Goal: Obtain resource: Obtain resource

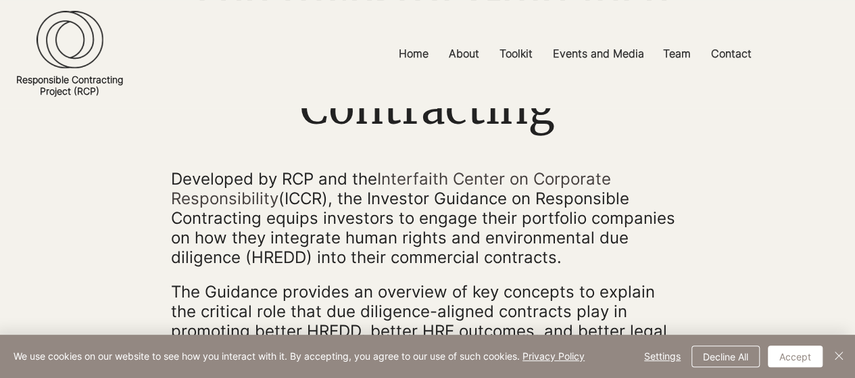
scroll to position [270, 0]
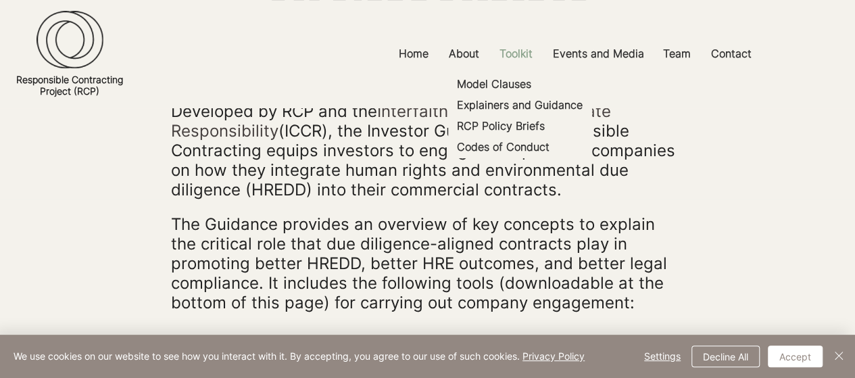
click at [517, 50] on p "Toolkit" at bounding box center [516, 54] width 47 height 30
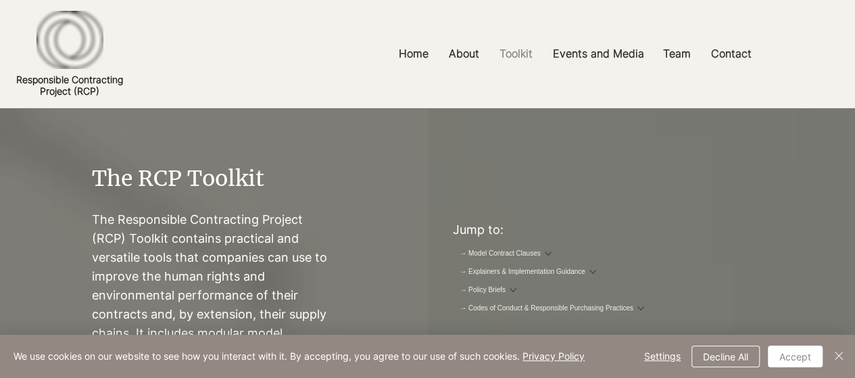
click at [514, 87] on div at bounding box center [427, 54] width 855 height 108
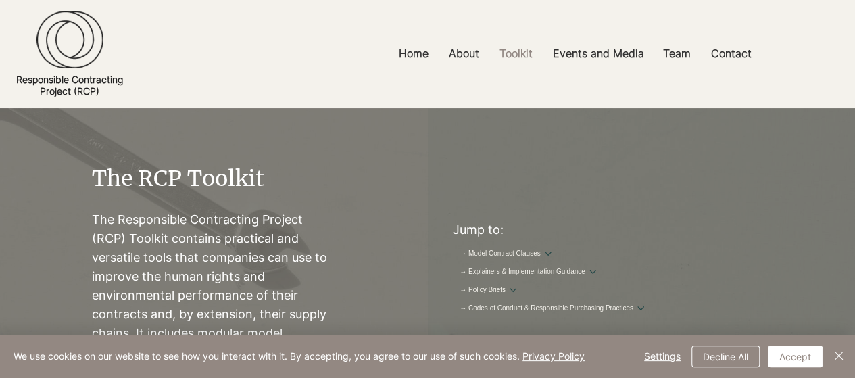
scroll to position [68, 0]
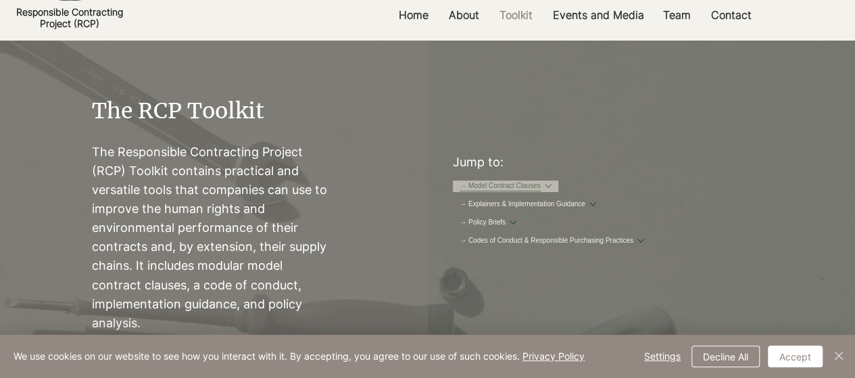
click at [541, 187] on link "→ Model Contract Clauses" at bounding box center [500, 186] width 81 height 10
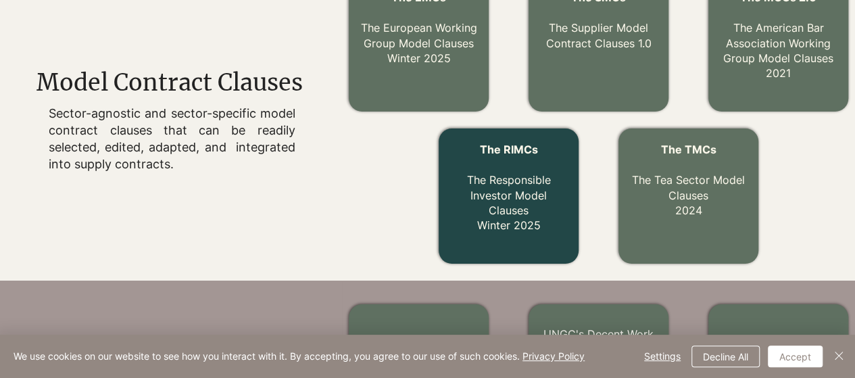
scroll to position [553, 0]
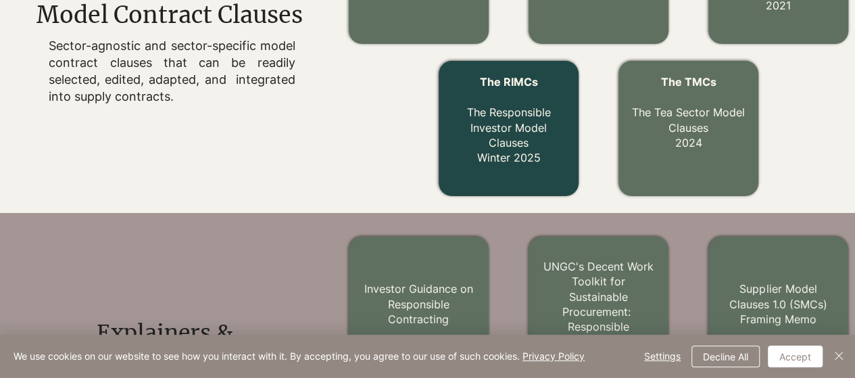
click at [503, 161] on link "The RIMCs The Responsible Investor Model Clauses Winter 2025" at bounding box center [509, 119] width 84 height 89
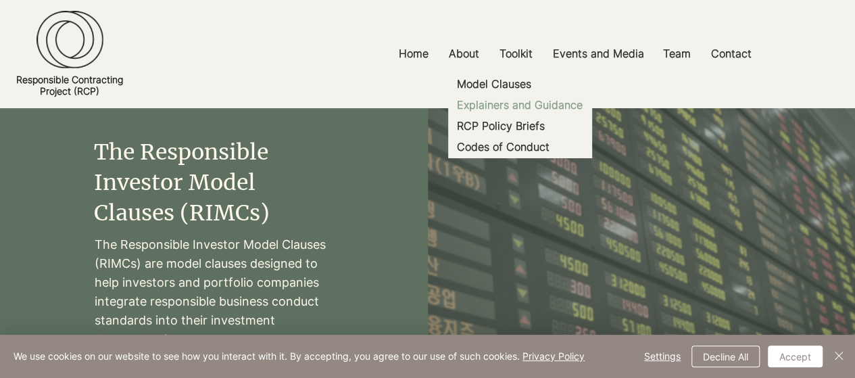
click at [506, 106] on p "Explainers and Guidance" at bounding box center [520, 105] width 137 height 21
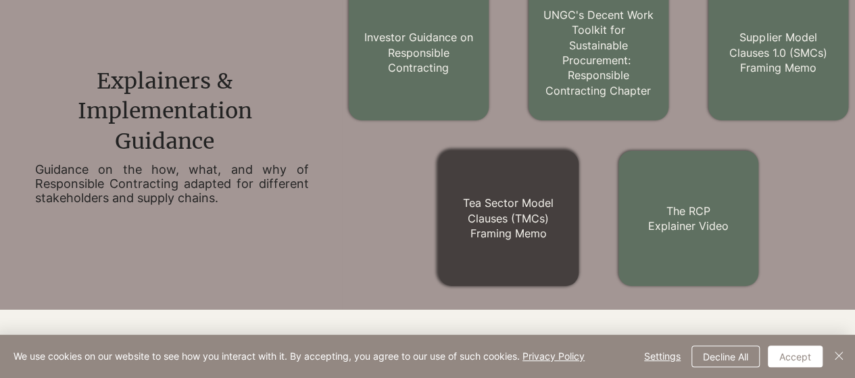
scroll to position [737, 0]
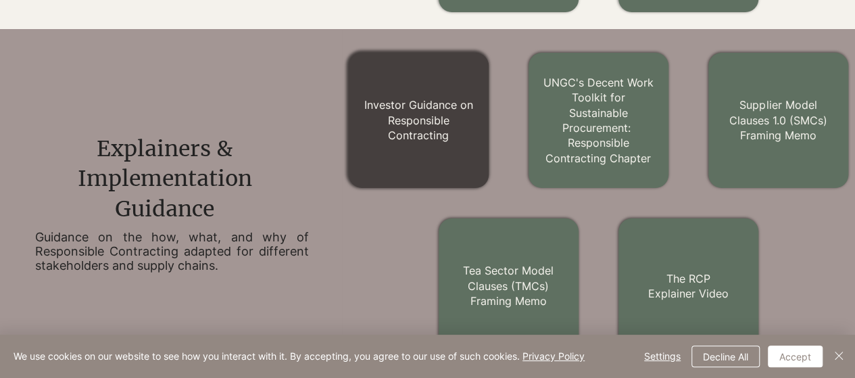
click at [398, 106] on link "Investor Guidance on Responsible Contracting" at bounding box center [418, 120] width 109 height 44
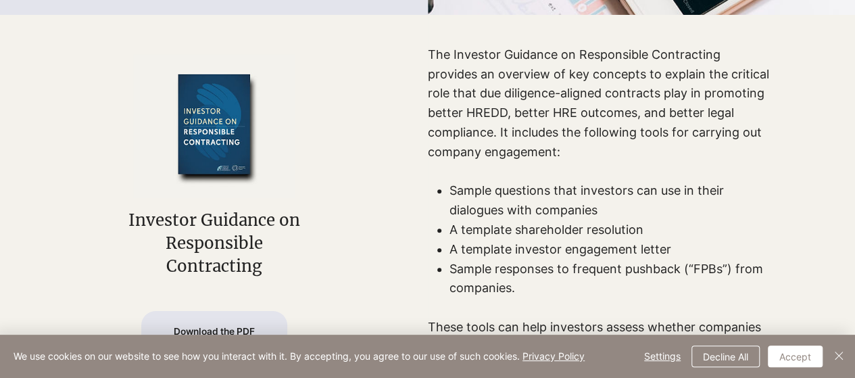
scroll to position [541, 0]
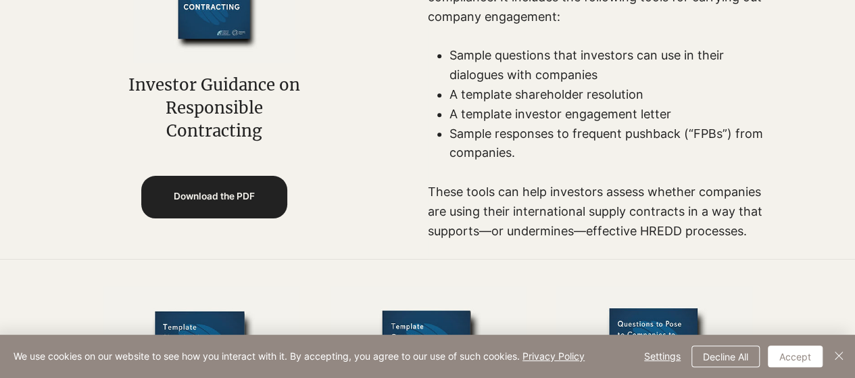
click at [222, 193] on span "Download the PDF" at bounding box center [214, 196] width 81 height 13
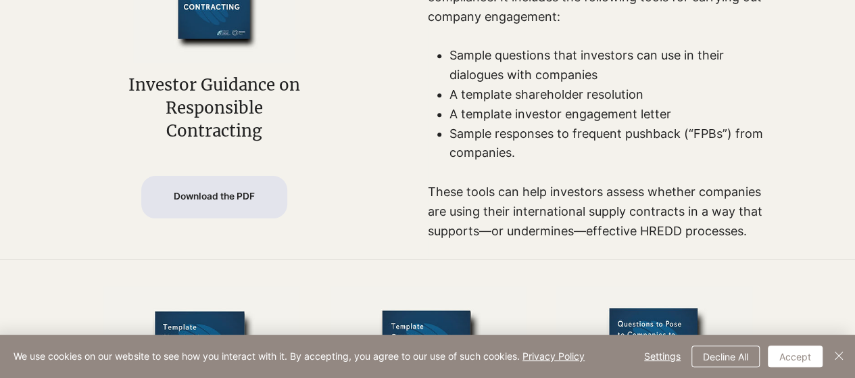
scroll to position [609, 0]
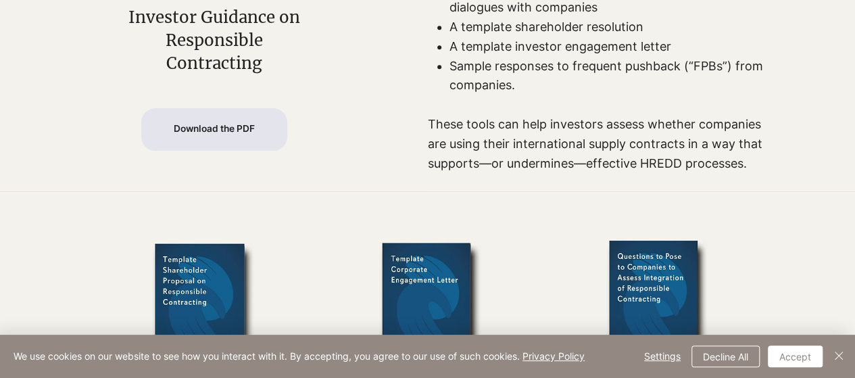
click at [14, 208] on div at bounding box center [427, 377] width 855 height 373
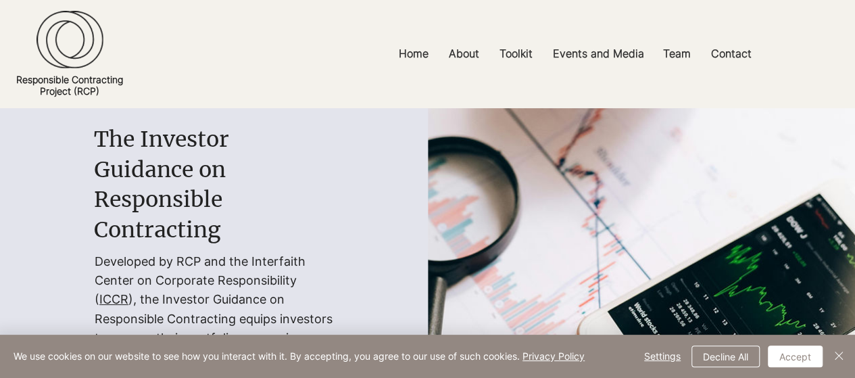
scroll to position [203, 0]
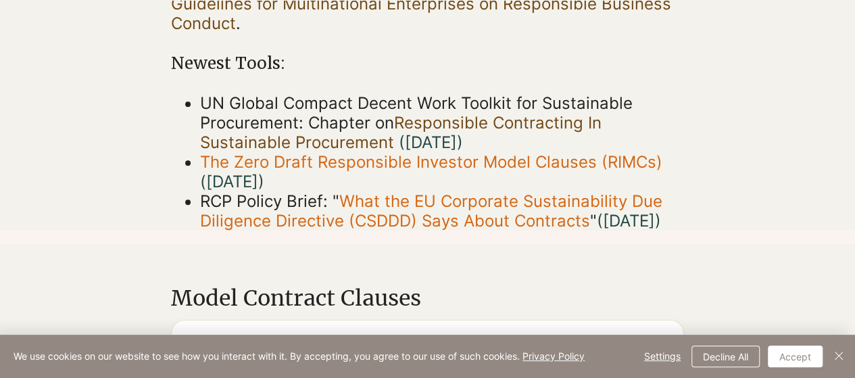
scroll to position [541, 0]
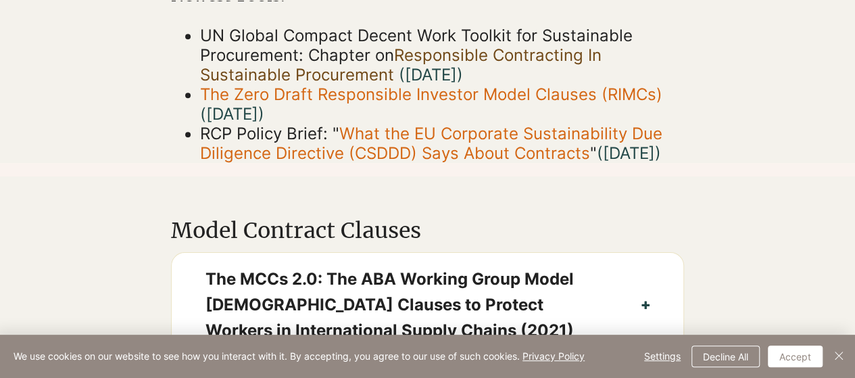
drag, startPoint x: 529, startPoint y: 110, endPoint x: 438, endPoint y: 87, distance: 93.5
drag, startPoint x: 438, startPoint y: 87, endPoint x: 379, endPoint y: 93, distance: 59.2
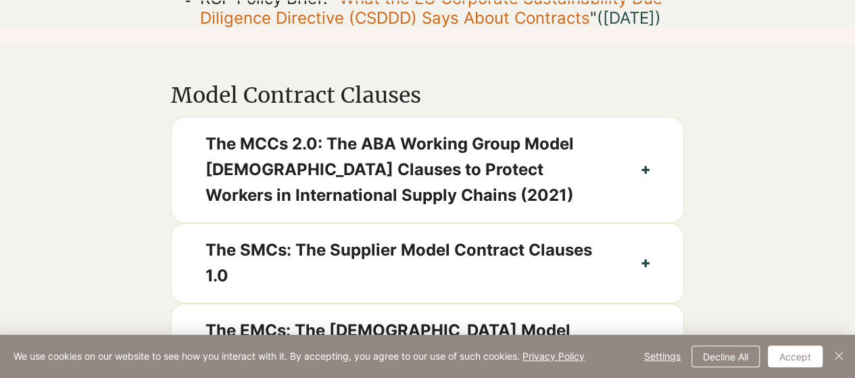
scroll to position [744, 0]
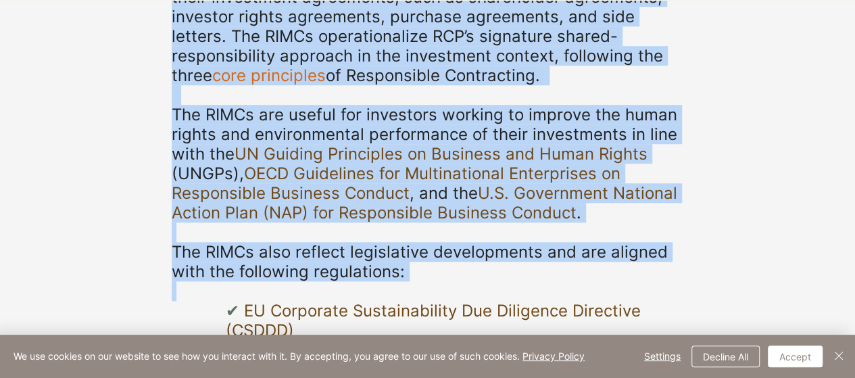
scroll to position [541, 0]
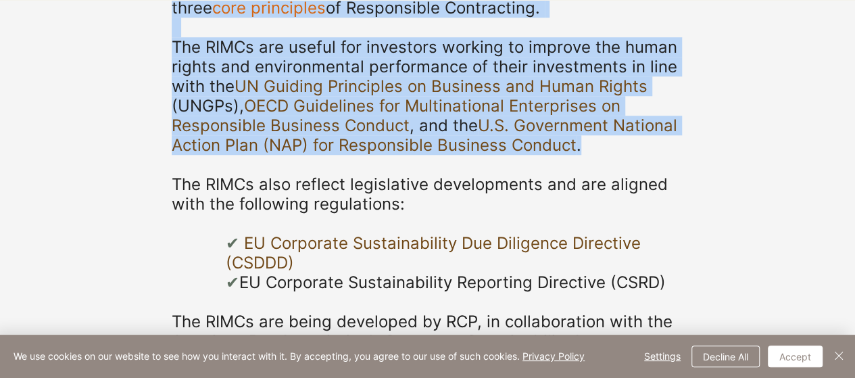
drag, startPoint x: 172, startPoint y: 70, endPoint x: 579, endPoint y: 145, distance: 413.4
click at [580, 147] on div "The Responsible Investor Model Clauses (RIMCs) are model clauses designed to he…" at bounding box center [428, 184] width 513 height 647
copy div "The Responsible Investor Model Clauses (RIMCs) are model clauses designed to he…"
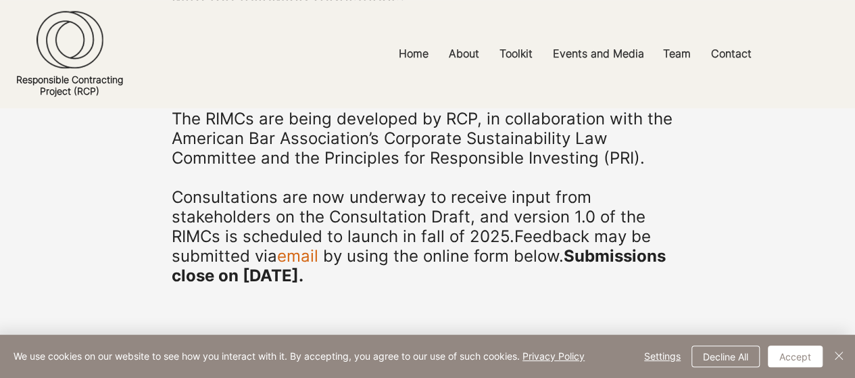
scroll to position [811, 0]
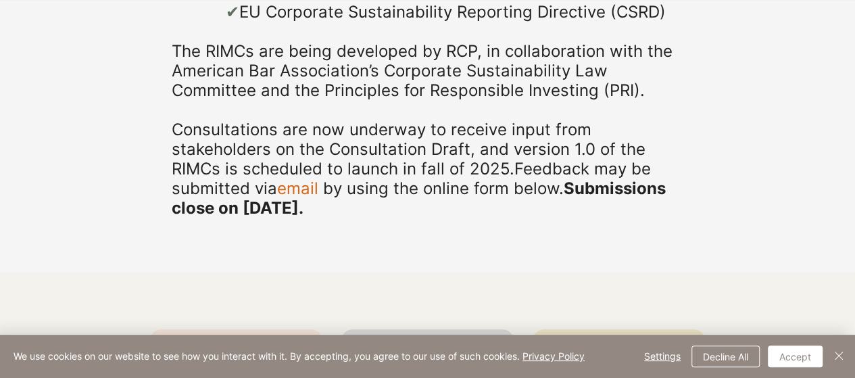
copy div "The RIMCs also reflect legislative developments and are aligned with the follow…"
drag, startPoint x: 174, startPoint y: 182, endPoint x: 404, endPoint y: 221, distance: 232.6
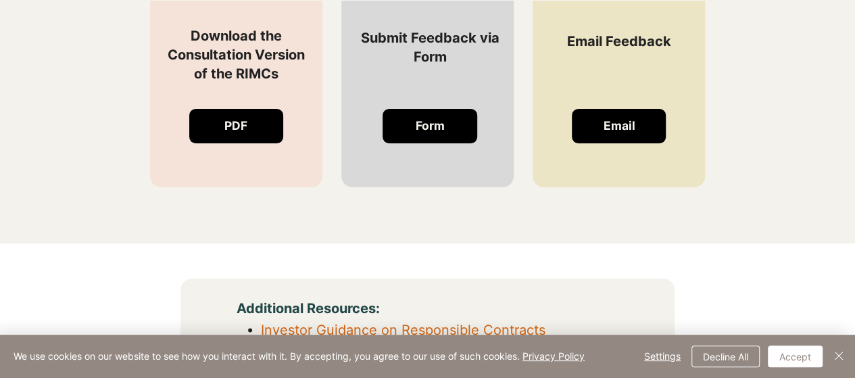
click at [357, 85] on p "​" at bounding box center [430, 75] width 154 height 19
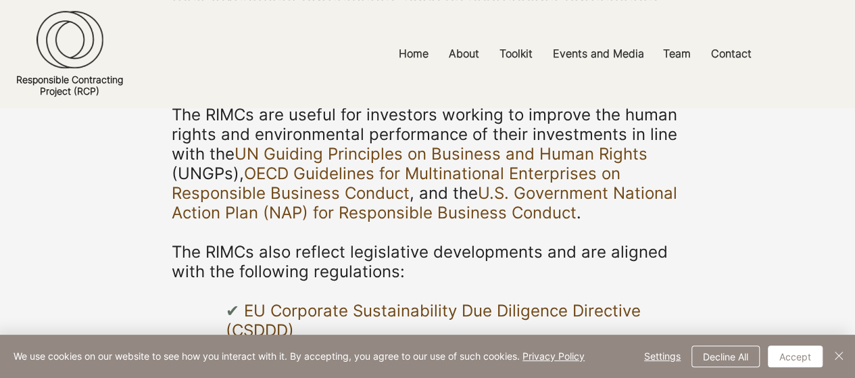
scroll to position [406, 0]
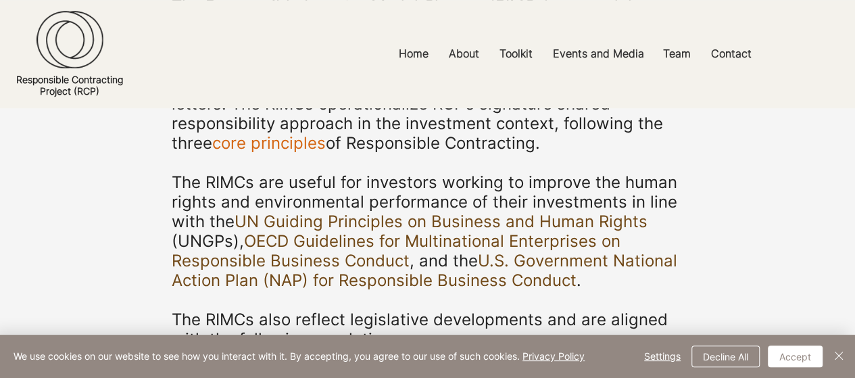
click at [257, 145] on link "core principles" at bounding box center [269, 143] width 114 height 20
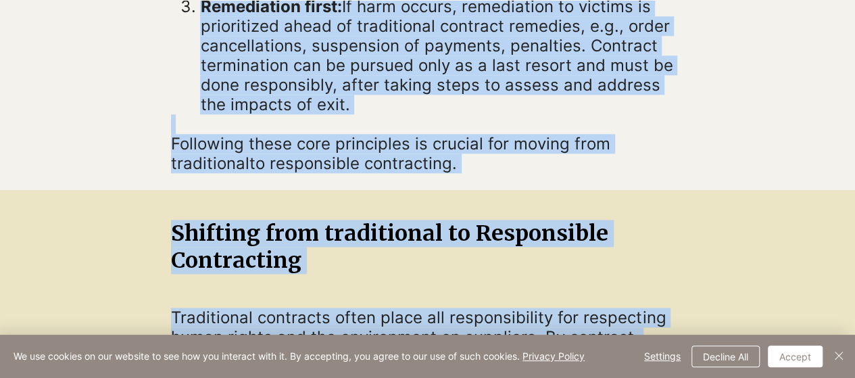
scroll to position [849, 0]
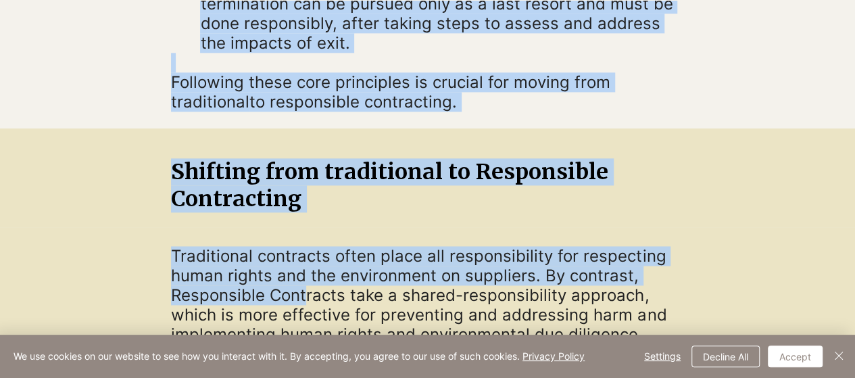
drag, startPoint x: 176, startPoint y: 145, endPoint x: 283, endPoint y: 31, distance: 156.0
copy ol "Responsibility for human rights and the environment is shared: The parties cont…"
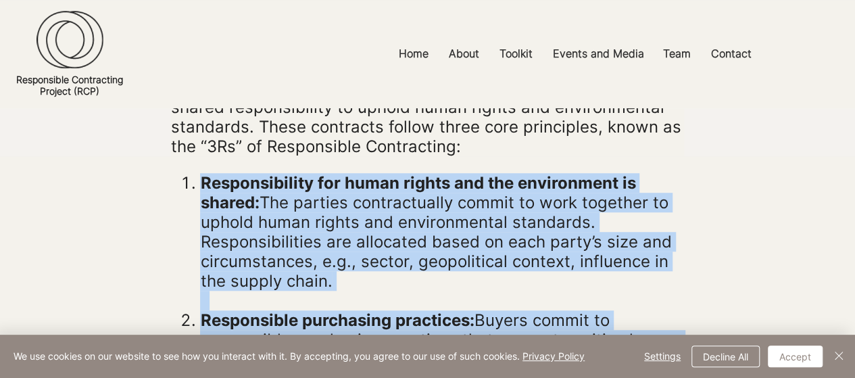
scroll to position [240, 0]
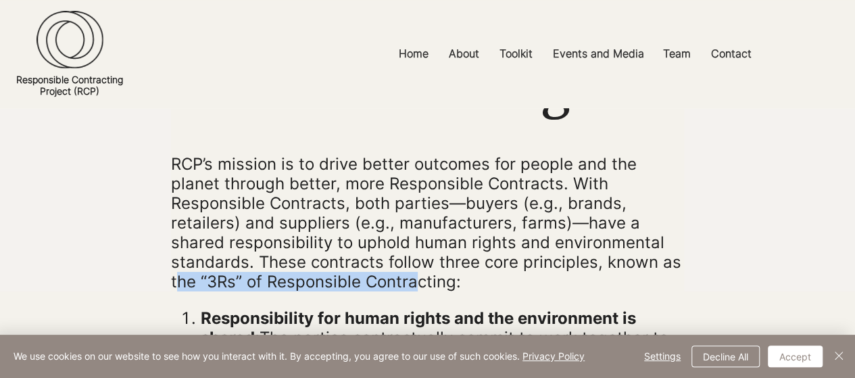
drag, startPoint x: 175, startPoint y: 280, endPoint x: 191, endPoint y: 289, distance: 17.9
click at [400, 283] on p "RCP’s mission is to drive better outcomes for people and the planet through bet…" at bounding box center [427, 222] width 513 height 137
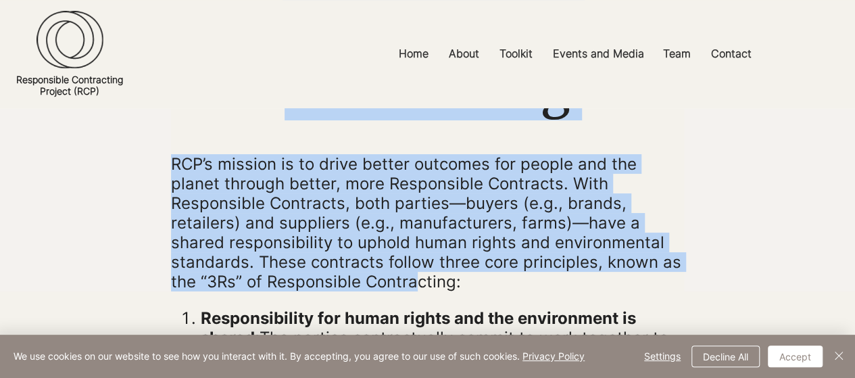
drag, startPoint x: 169, startPoint y: 278, endPoint x: 413, endPoint y: 281, distance: 244.1
click at [413, 281] on section "Core Principles of Responsible Contracting RCP’s mission is to drive better out…" at bounding box center [427, 79] width 855 height 423
click at [413, 281] on p "RCP’s mission is to drive better outcomes for people and the planet through bet…" at bounding box center [427, 222] width 513 height 137
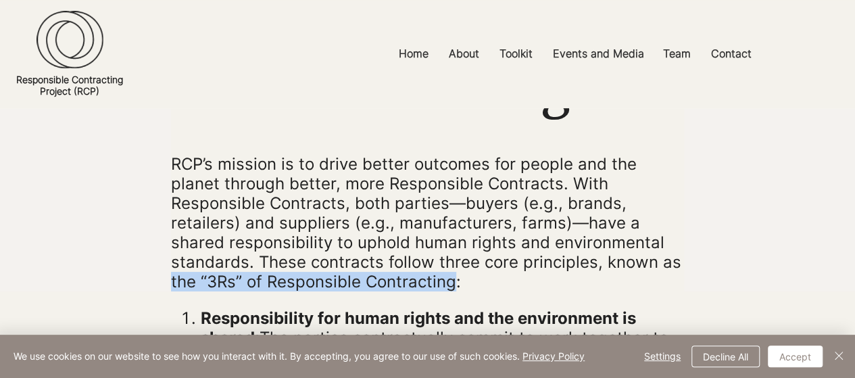
drag, startPoint x: 452, startPoint y: 281, endPoint x: 172, endPoint y: 280, distance: 280.0
click at [172, 280] on p "RCP’s mission is to drive better outcomes for people and the planet through bet…" at bounding box center [427, 222] width 513 height 137
copy p "the “3Rs” of Responsible Contracting"
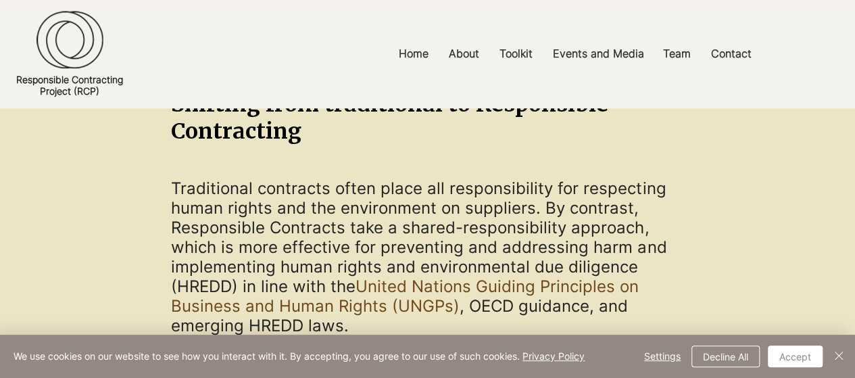
scroll to position [984, 0]
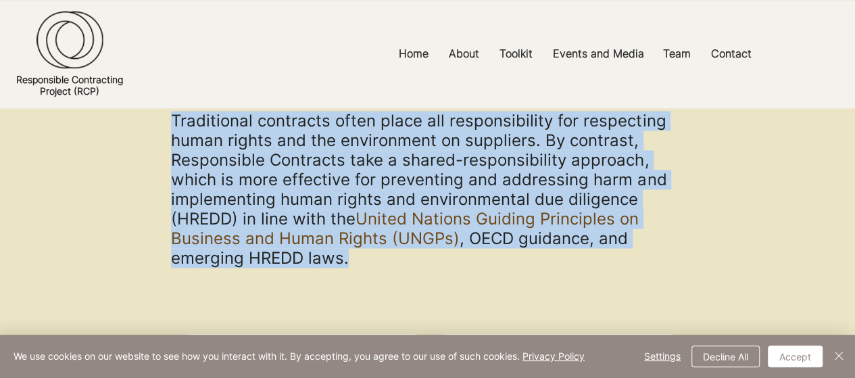
drag, startPoint x: 169, startPoint y: 122, endPoint x: 340, endPoint y: 265, distance: 222.8
click at [349, 270] on section "Traditional contracts often place all responsibility for respecting human right…" at bounding box center [427, 200] width 855 height 216
copy section "Traditional contracts often place all responsibility for respecting human right…"
